Goal: Task Accomplishment & Management: Manage account settings

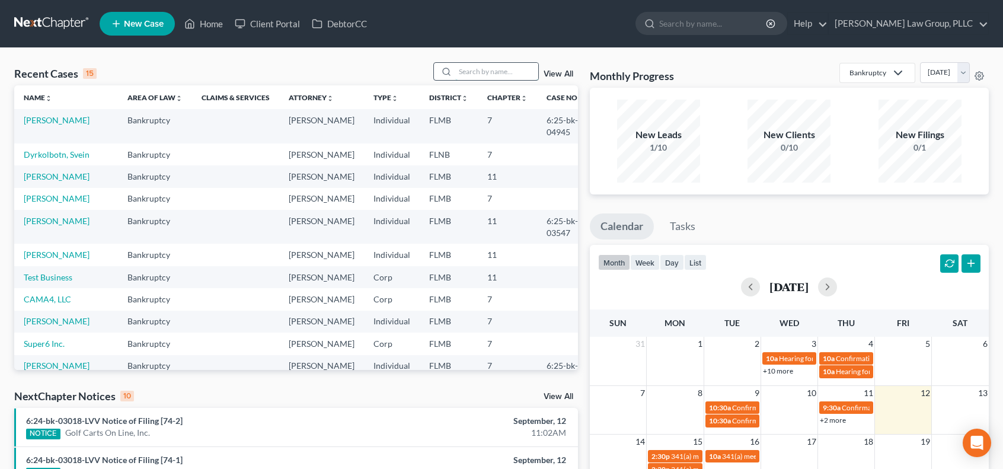
click at [494, 72] on input "search" at bounding box center [496, 71] width 83 height 17
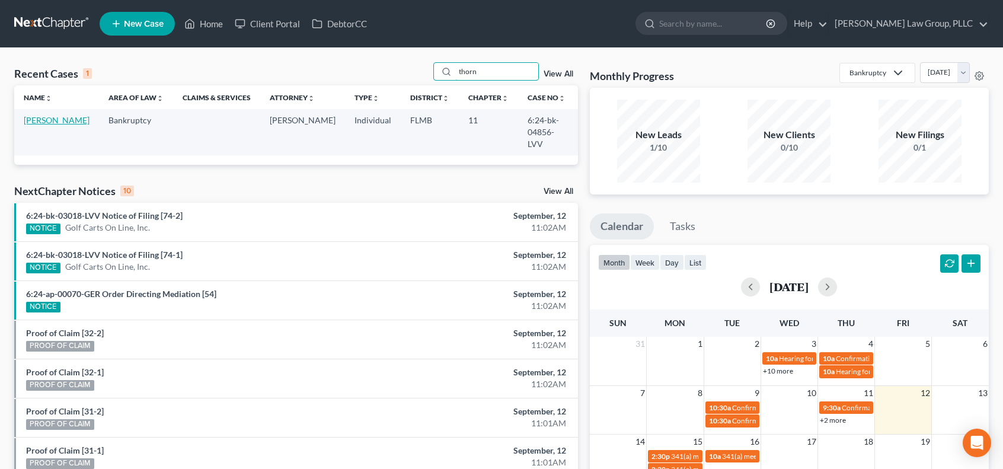
type input "thorn"
click at [37, 119] on link "[PERSON_NAME]" at bounding box center [57, 120] width 66 height 10
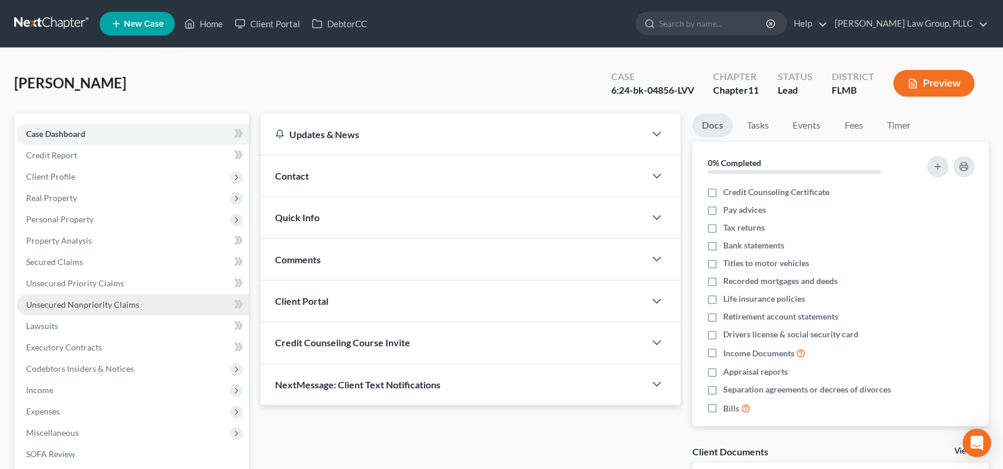
scroll to position [159, 0]
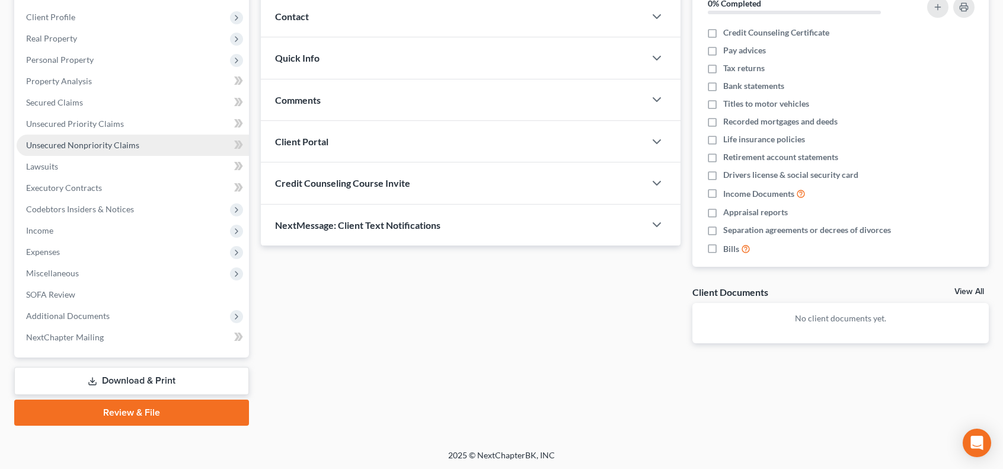
click at [151, 151] on link "Unsecured Nonpriority Claims" at bounding box center [133, 145] width 232 height 21
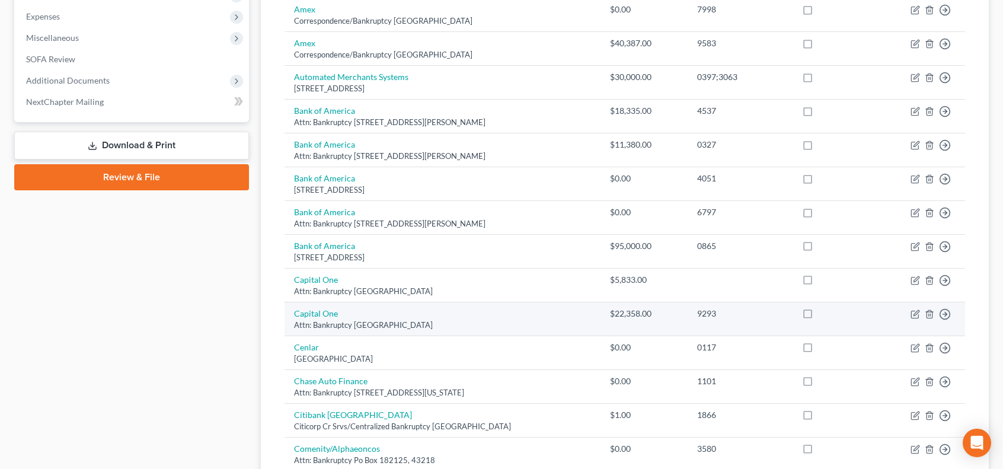
scroll to position [593, 0]
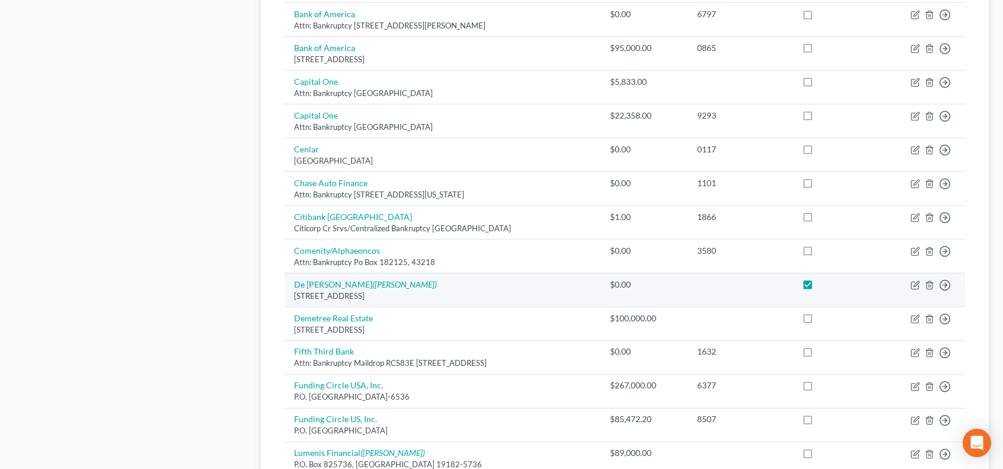
click at [818, 287] on label at bounding box center [818, 287] width 0 height 0
click at [824, 280] on input "checkbox" at bounding box center [827, 283] width 8 height 8
checkbox input "false"
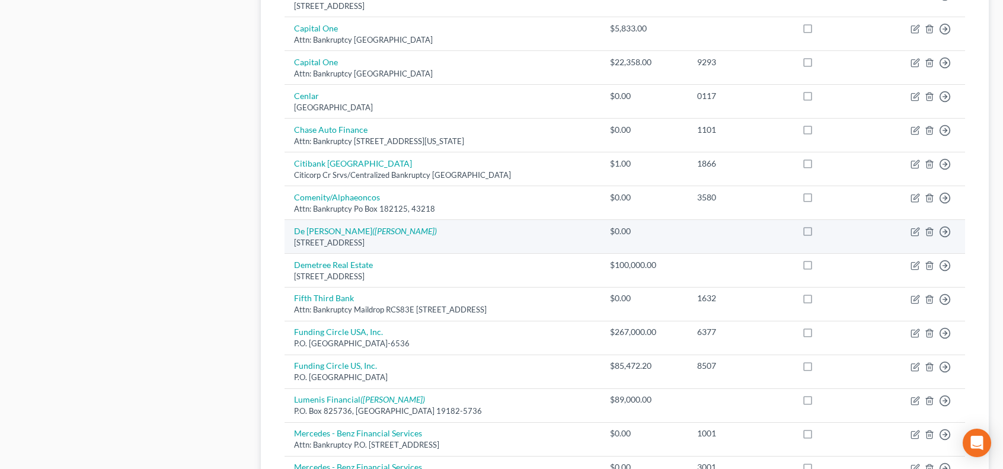
scroll to position [843, 0]
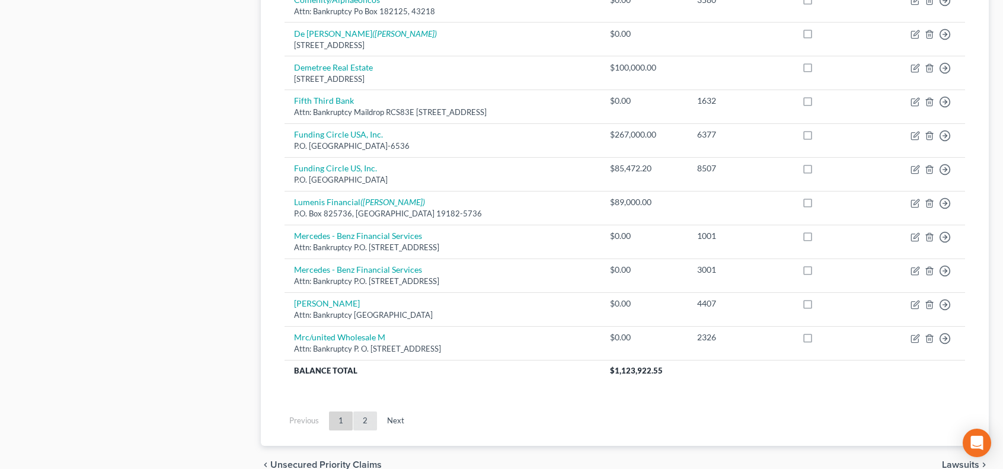
click at [370, 415] on link "2" at bounding box center [365, 420] width 24 height 19
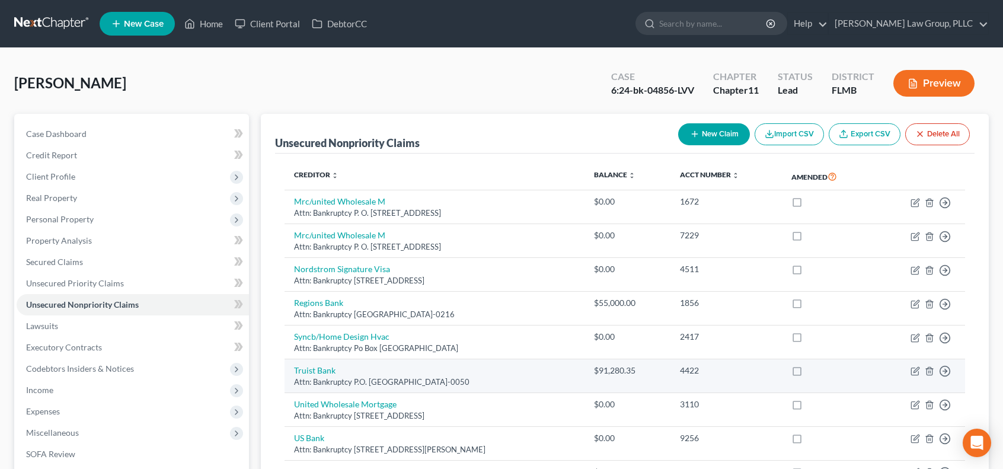
scroll to position [225, 0]
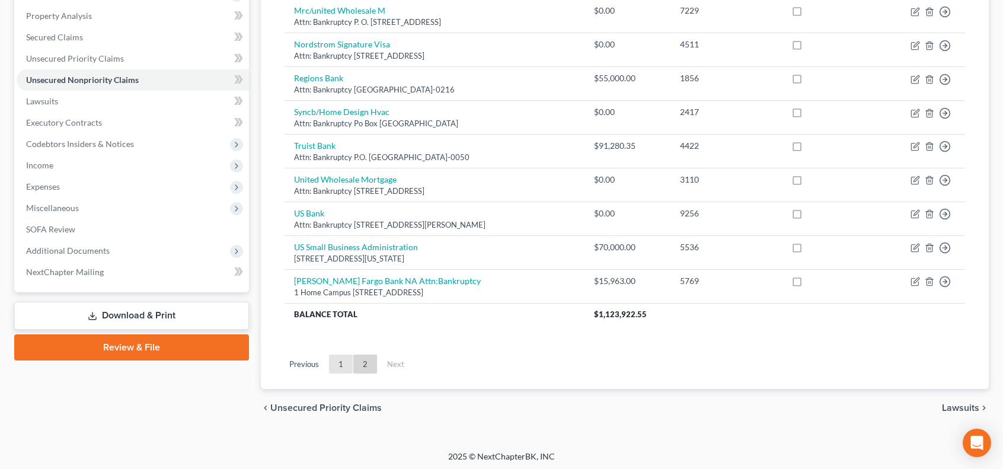
click at [334, 360] on link "1" at bounding box center [341, 363] width 24 height 19
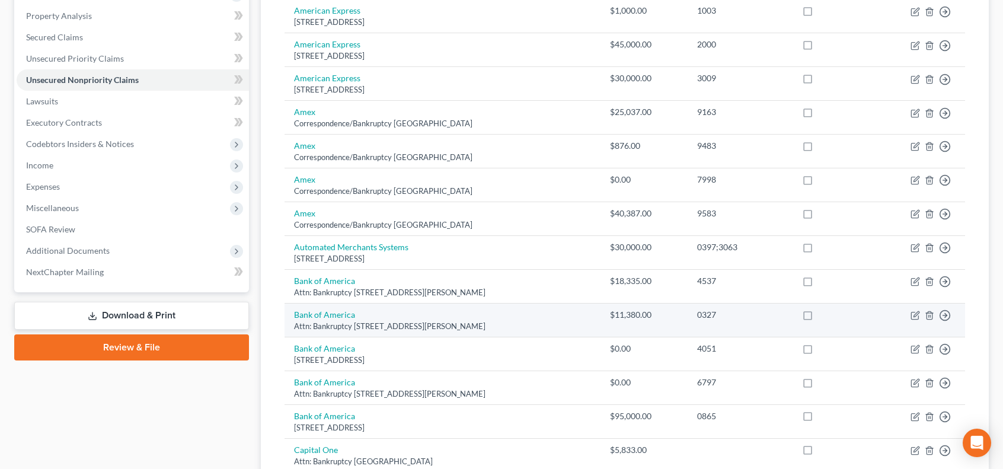
scroll to position [27, 0]
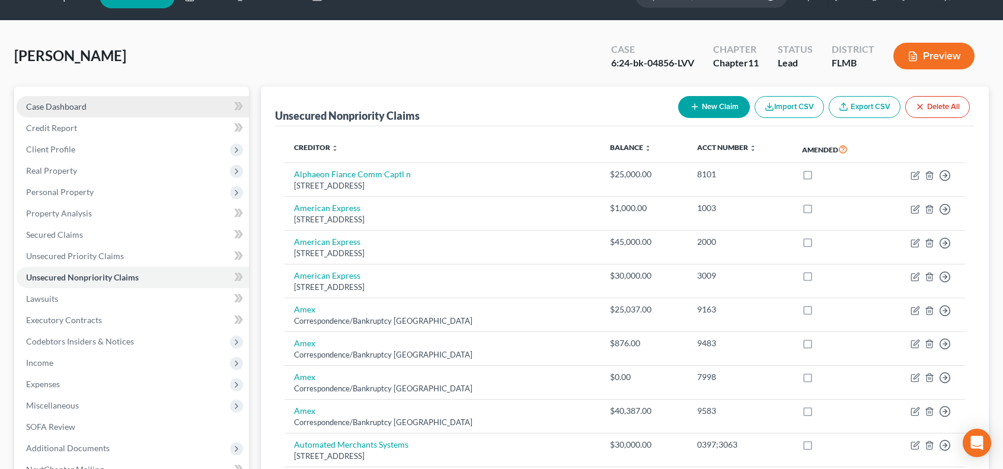
click at [160, 114] on link "Case Dashboard" at bounding box center [133, 106] width 232 height 21
